Goal: Information Seeking & Learning: Learn about a topic

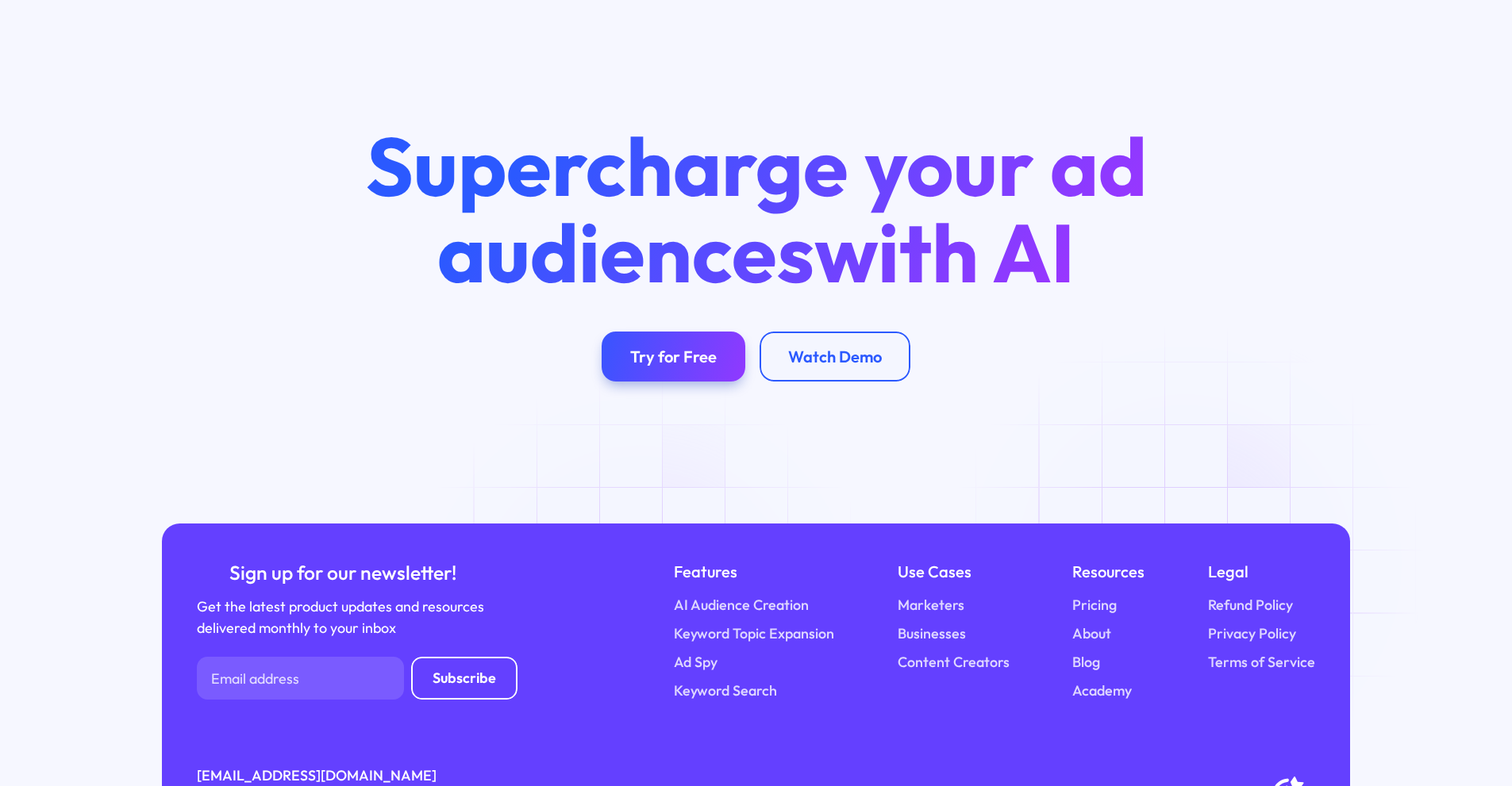
scroll to position [6205, 0]
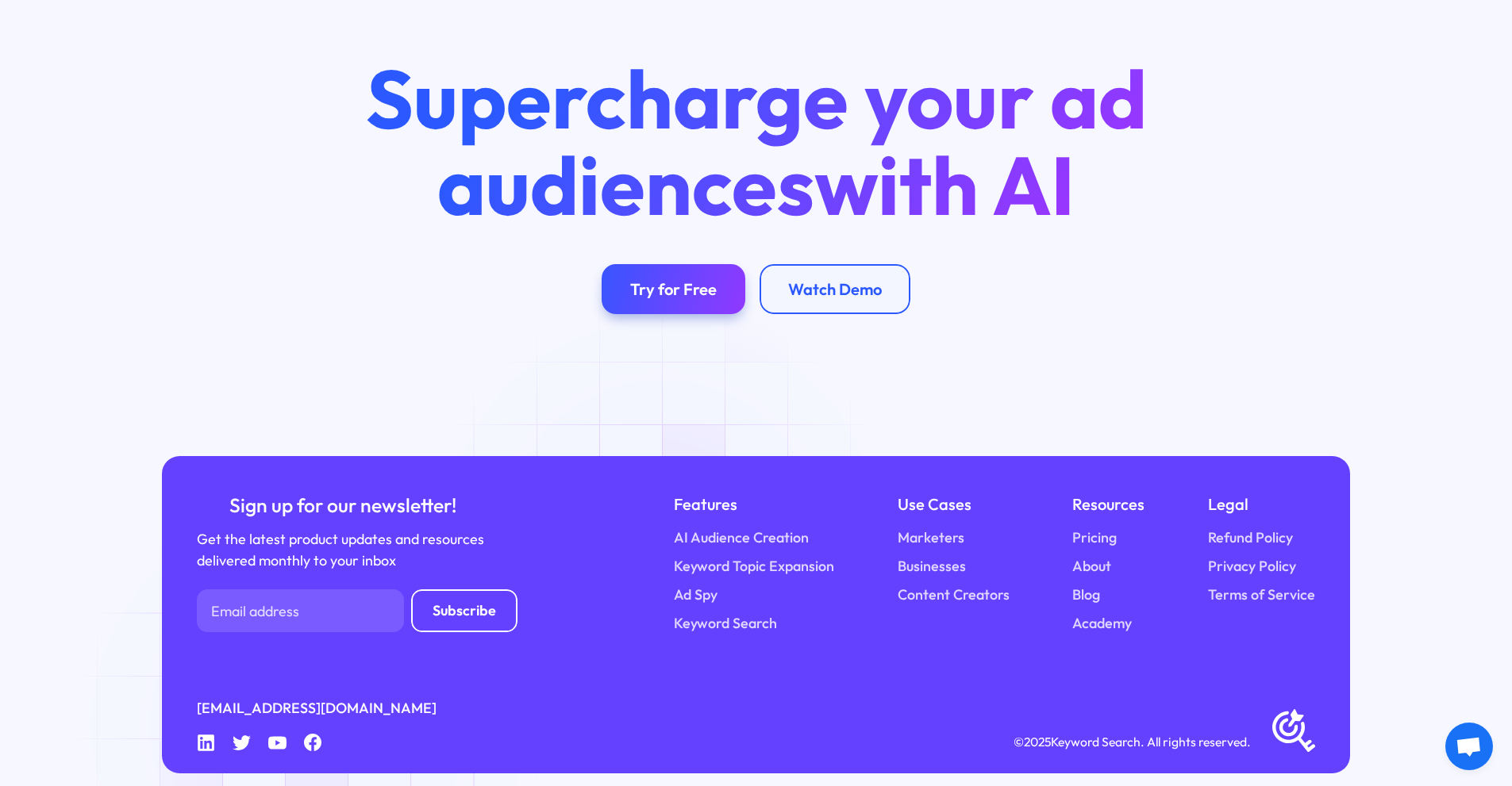
drag, startPoint x: 311, startPoint y: 725, endPoint x: 60, endPoint y: 653, distance: 261.1
click at [49, 652] on div "Sign up for our newsletter! Get the latest product updates and resources delive…" at bounding box center [756, 628] width 1512 height 345
drag, startPoint x: 367, startPoint y: 688, endPoint x: 186, endPoint y: 700, distance: 181.4
click at [186, 700] on div "Sign up for our newsletter! Get the latest product updates and resources delive…" at bounding box center [756, 614] width 1189 height 316
copy link "[EMAIL_ADDRESS][DOMAIN_NAME]"
